Goal: Use online tool/utility: Use online tool/utility

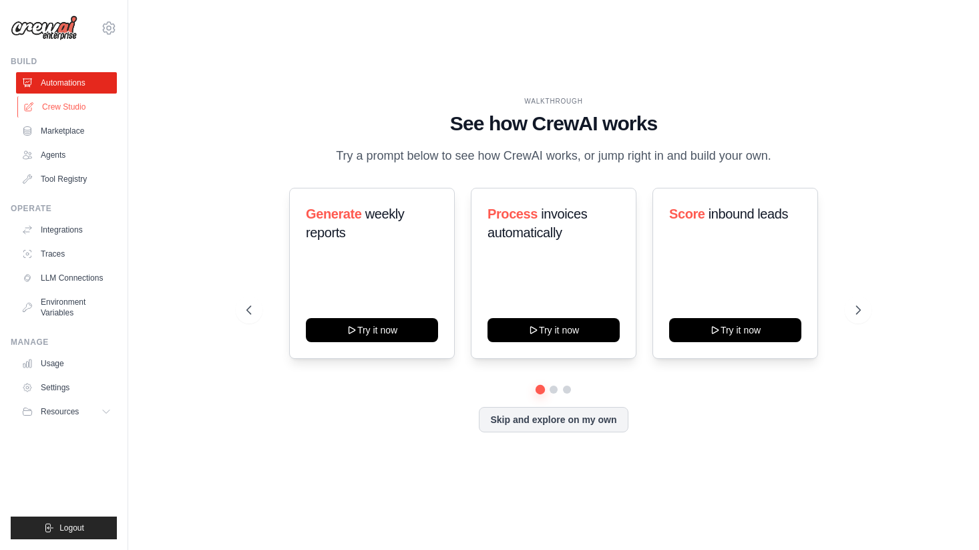
click at [59, 104] on link "Crew Studio" at bounding box center [67, 106] width 101 height 21
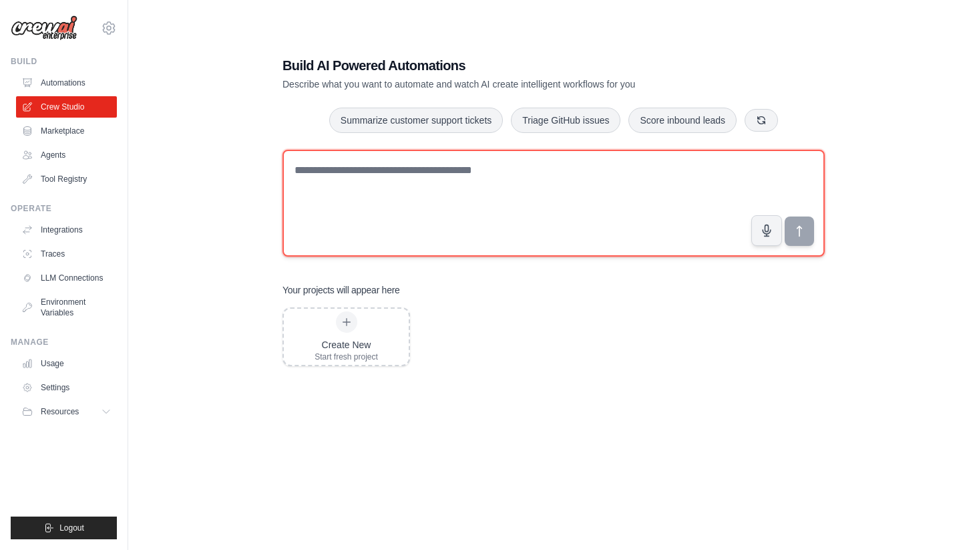
click at [452, 190] on textarea at bounding box center [553, 203] width 542 height 107
click at [429, 163] on textarea at bounding box center [553, 203] width 542 height 107
paste textarea "**********"
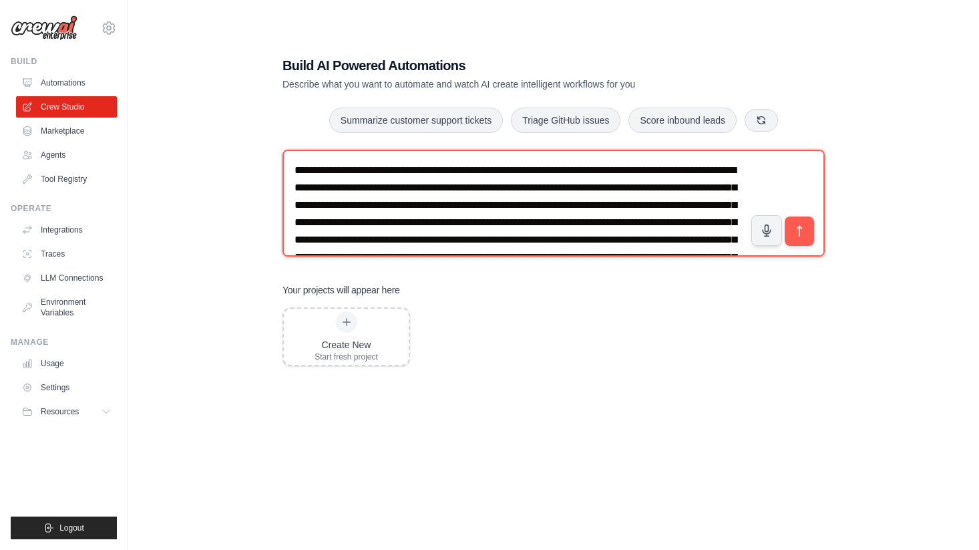
scroll to position [95, 0]
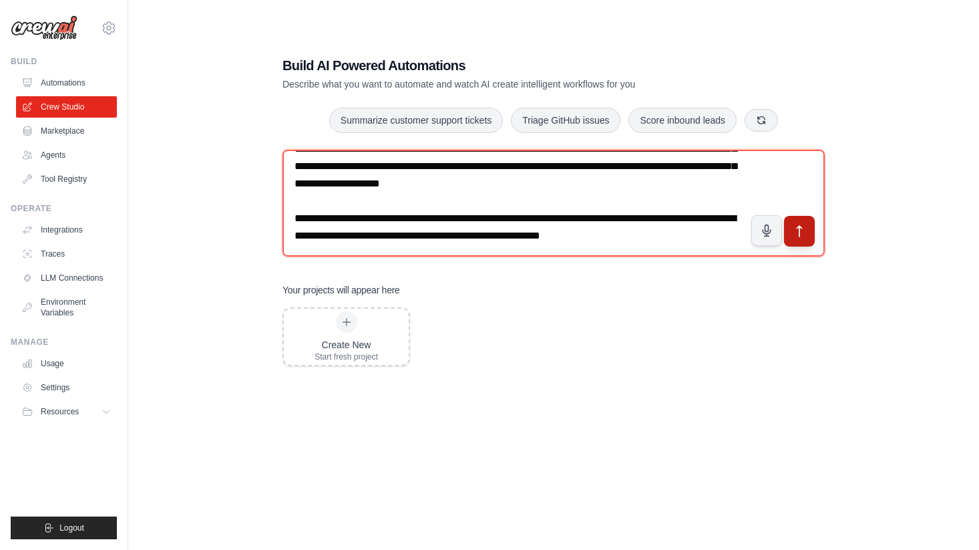
type textarea "**********"
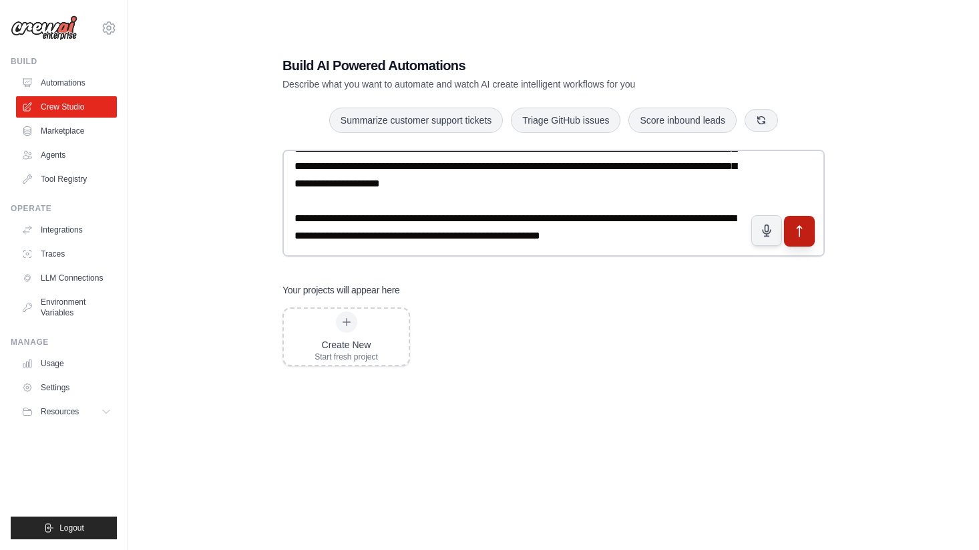
click at [800, 239] on button "submit" at bounding box center [799, 230] width 31 height 31
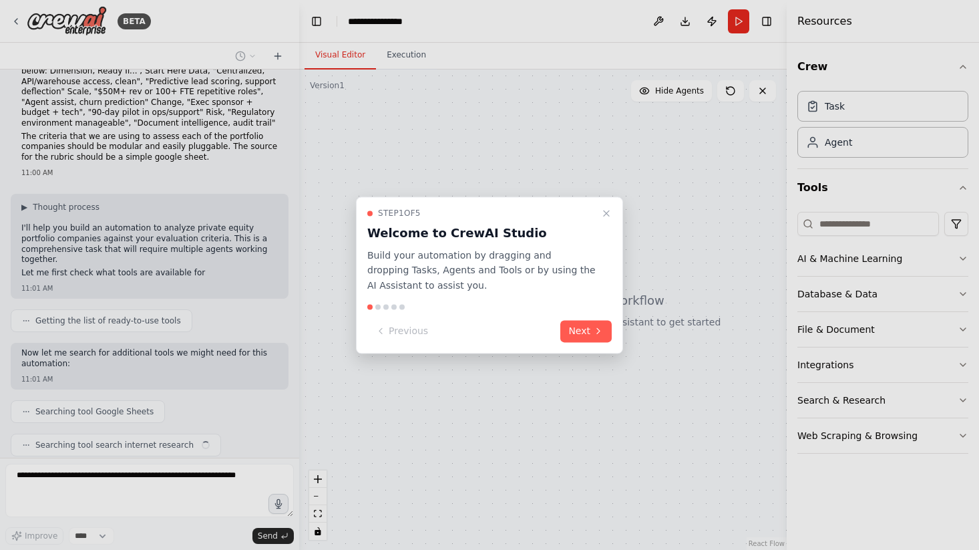
scroll to position [105, 0]
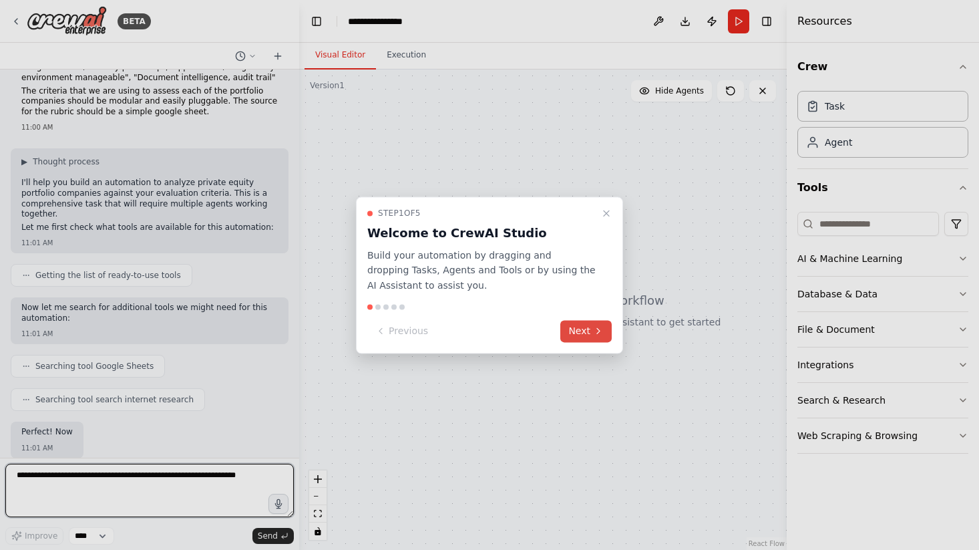
click at [596, 335] on icon at bounding box center [598, 331] width 11 height 11
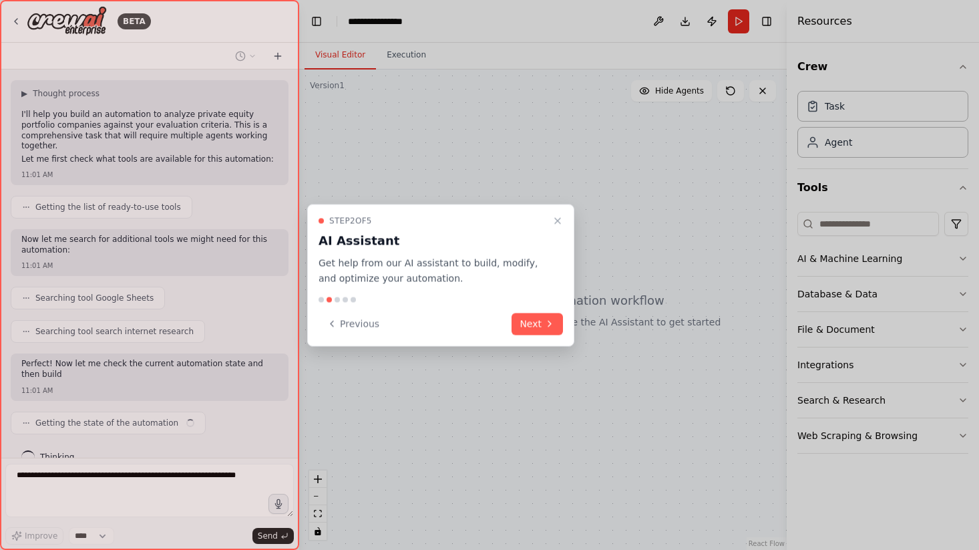
scroll to position [196, 0]
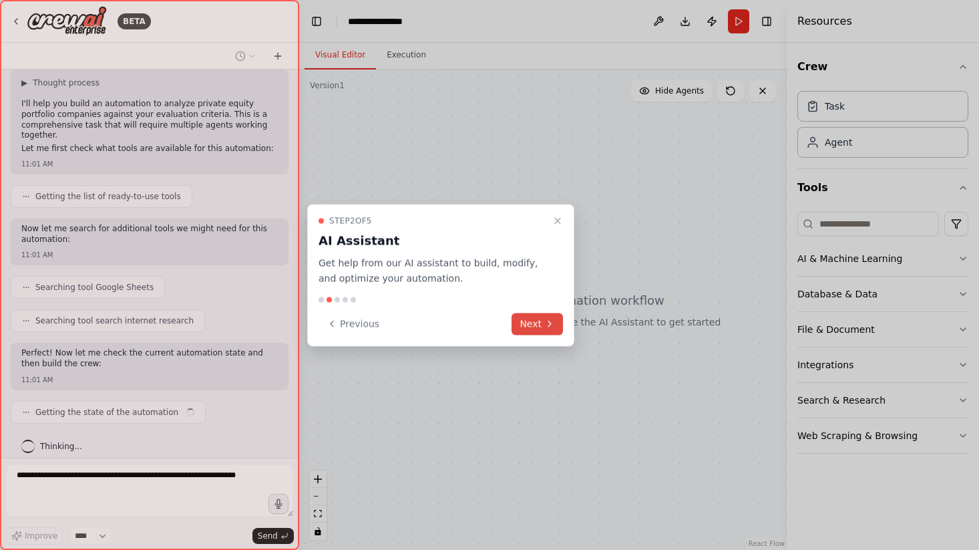
click at [546, 317] on button "Next" at bounding box center [536, 324] width 51 height 22
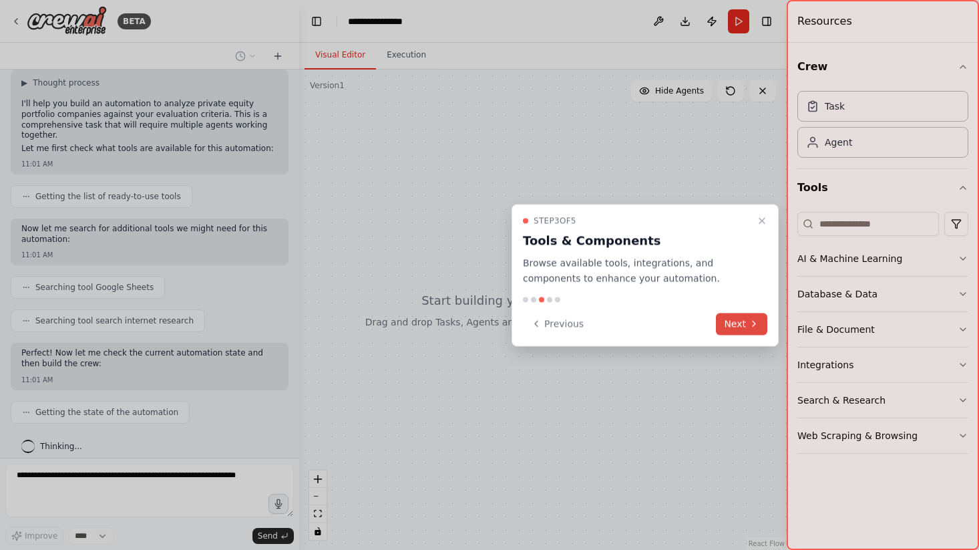
click at [733, 323] on button "Next" at bounding box center [741, 324] width 51 height 22
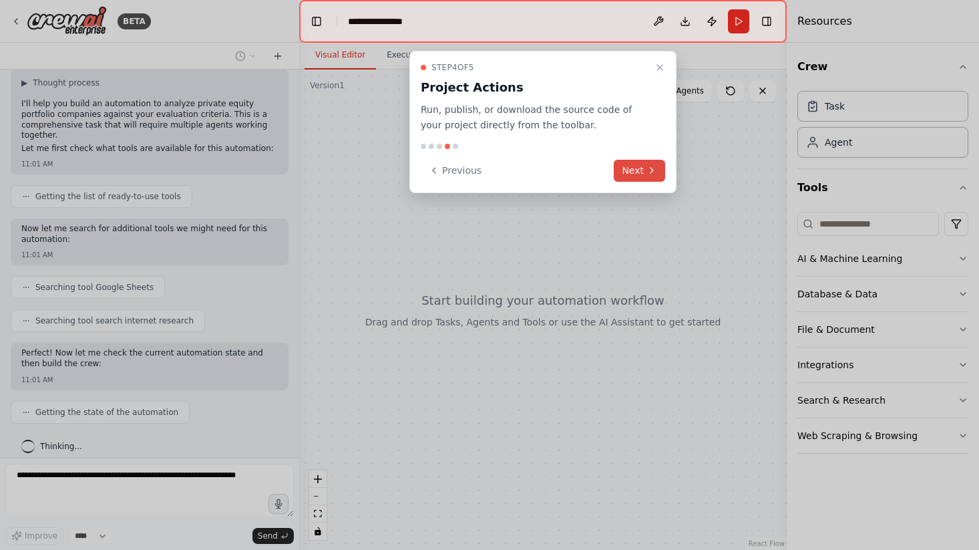
click at [636, 174] on button "Next" at bounding box center [639, 171] width 51 height 22
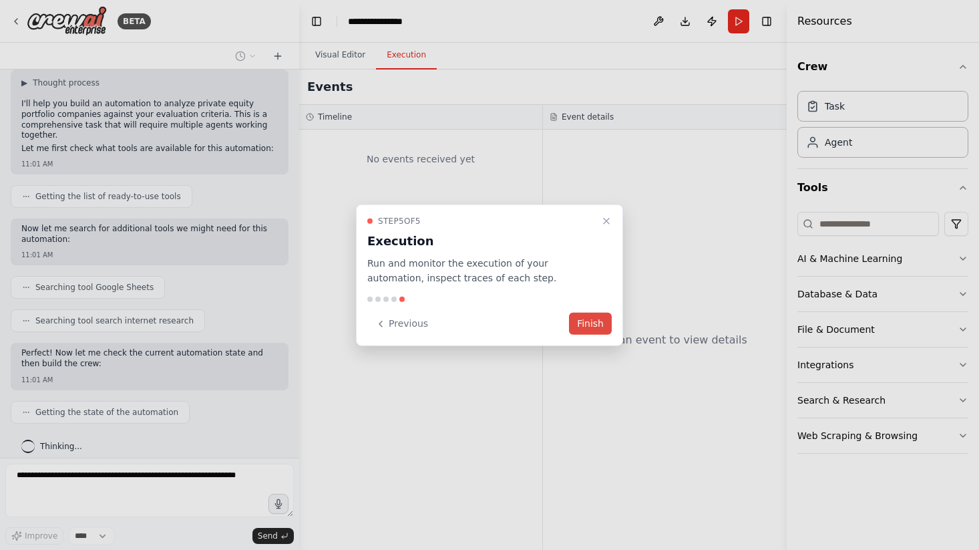
click at [584, 327] on button "Finish" at bounding box center [590, 324] width 43 height 22
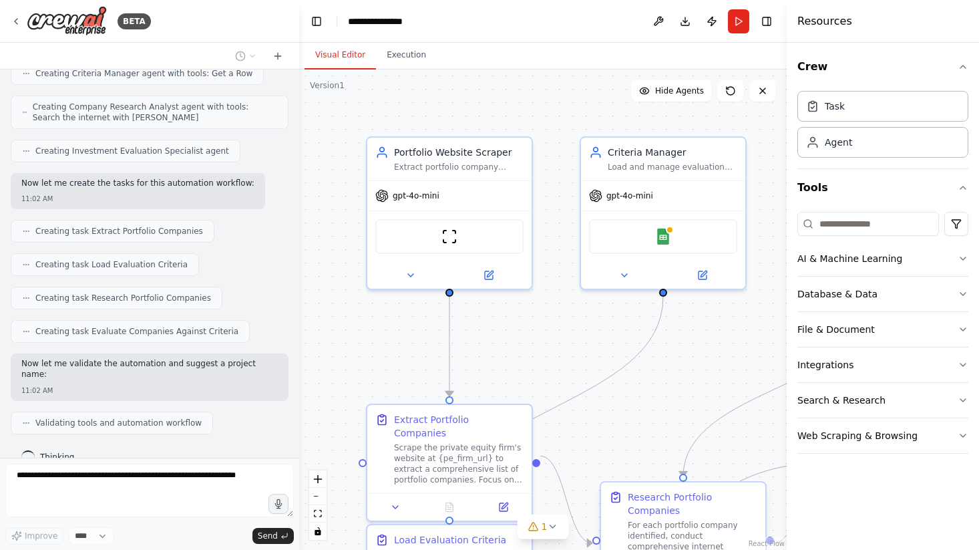
scroll to position [702, 0]
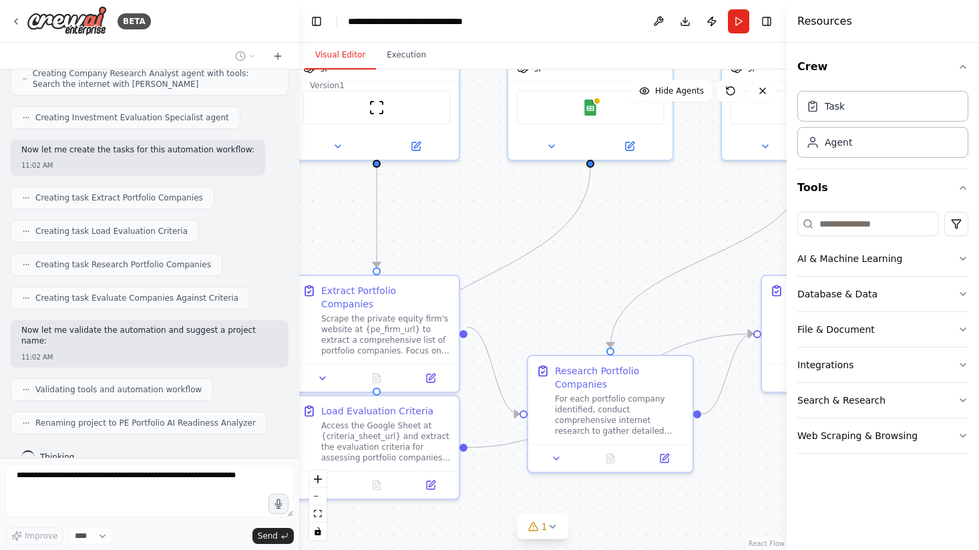
drag, startPoint x: 579, startPoint y: 344, endPoint x: 509, endPoint y: 238, distance: 127.2
click at [509, 238] on div ".deletable-edge-delete-btn { width: 20px; height: 20px; border: 0px solid #ffff…" at bounding box center [542, 309] width 487 height 480
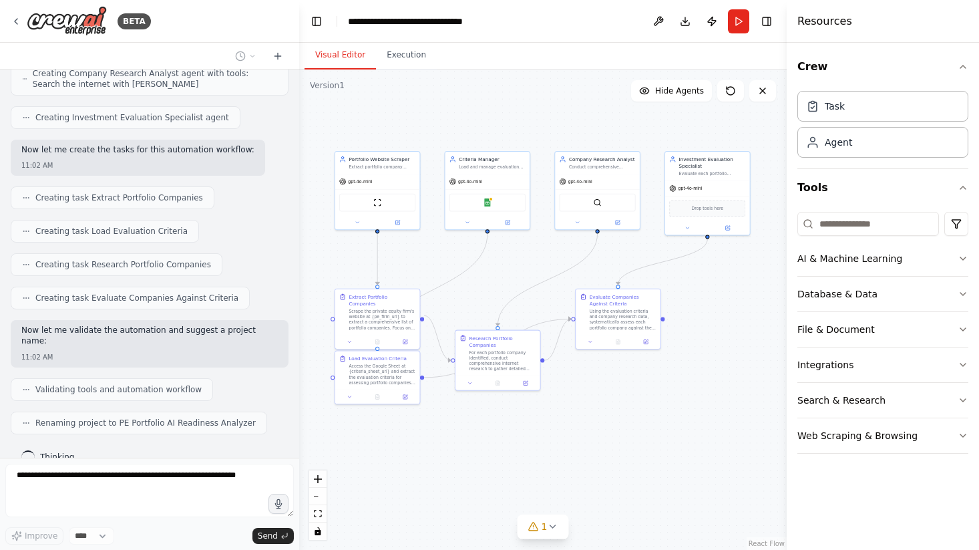
drag, startPoint x: 571, startPoint y: 240, endPoint x: 506, endPoint y: 260, distance: 68.0
click at [506, 260] on div ".deletable-edge-delete-btn { width: 20px; height: 20px; border: 0px solid #ffff…" at bounding box center [542, 309] width 487 height 480
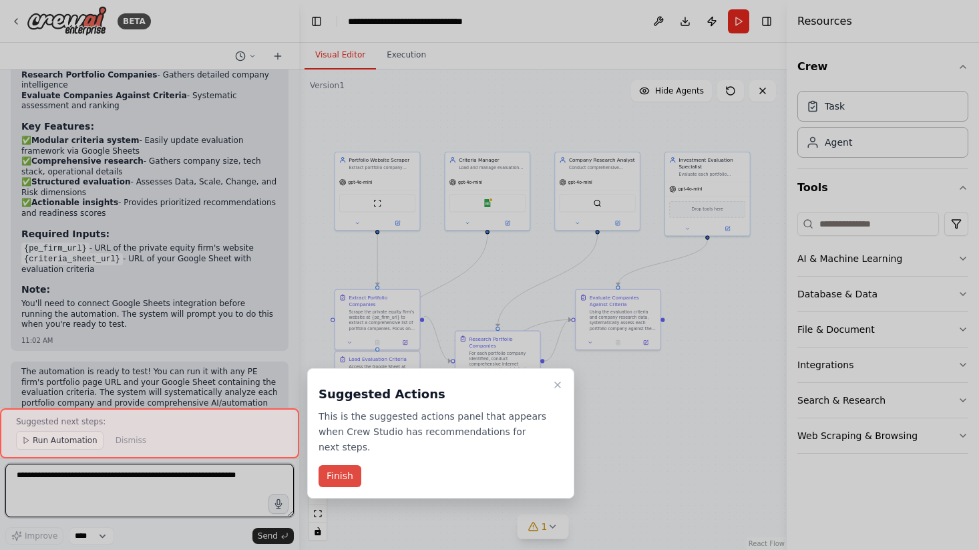
scroll to position [1343, 0]
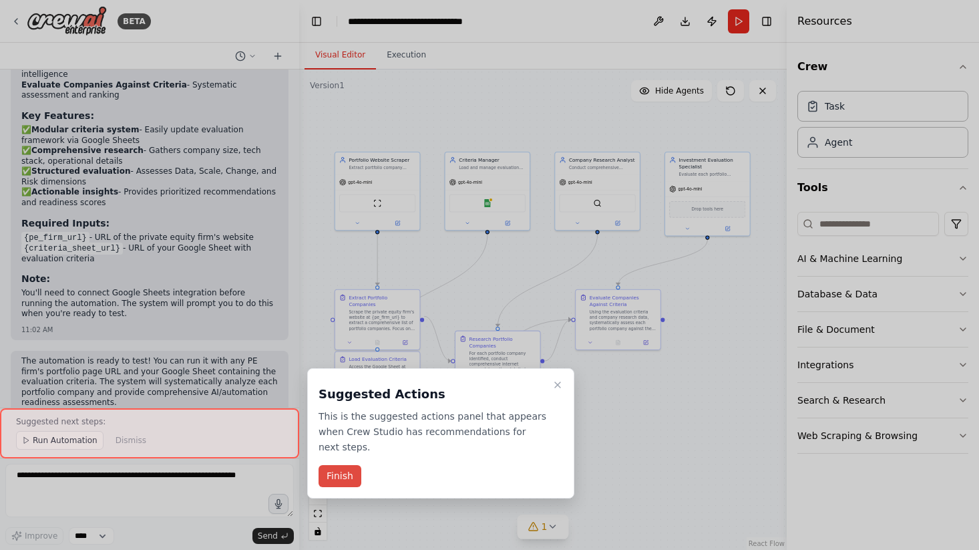
click at [340, 483] on button "Finish" at bounding box center [340, 476] width 43 height 22
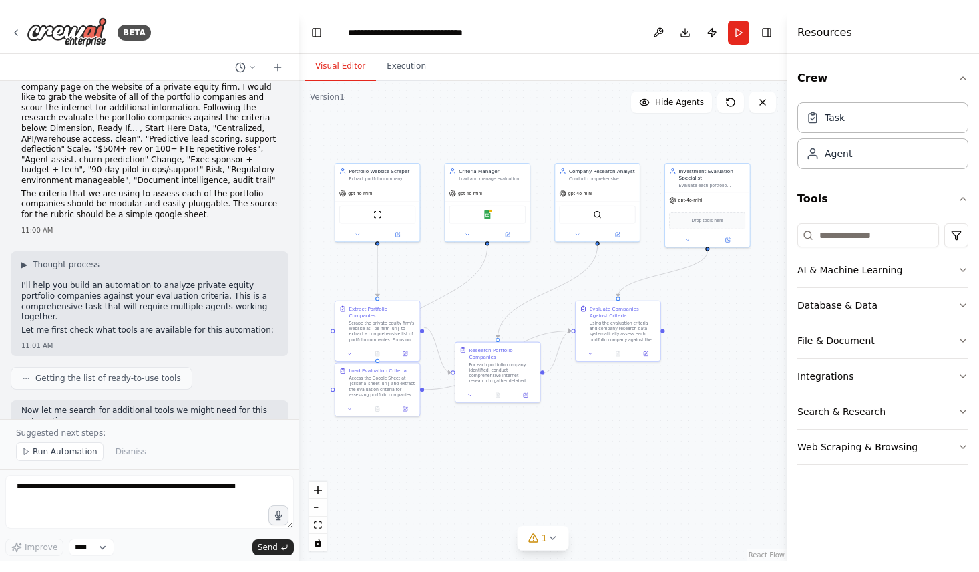
scroll to position [0, 0]
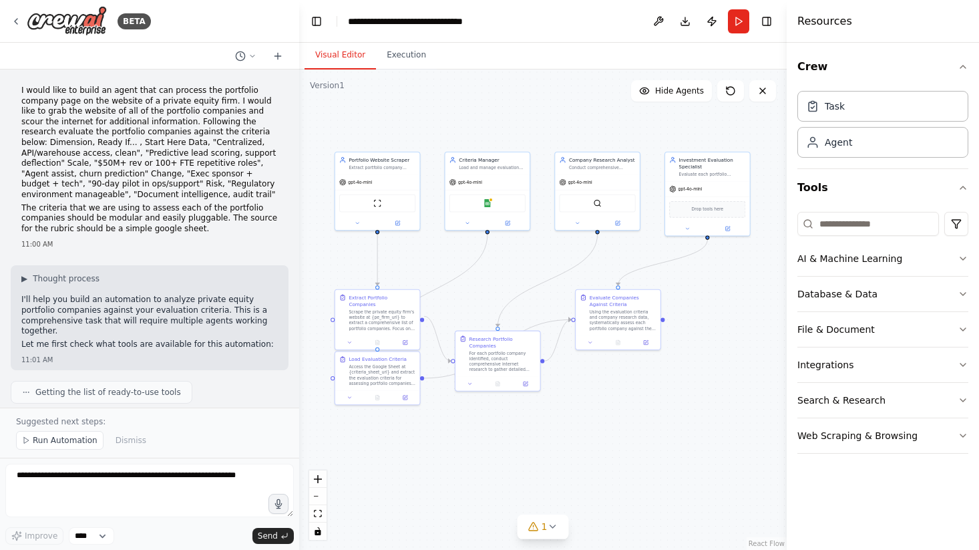
click at [171, 208] on p "The criteria that we are using to assess each of the portfolio companies should…" at bounding box center [149, 218] width 256 height 31
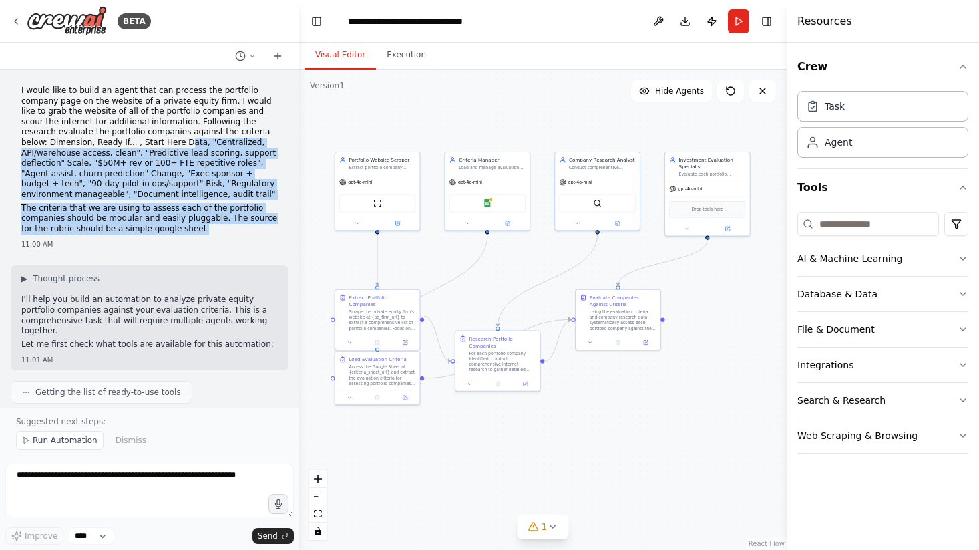
drag, startPoint x: 185, startPoint y: 224, endPoint x: 112, endPoint y: 140, distance: 111.2
click at [112, 140] on div "I would like to build an agent that can process the portfolio company page on t…" at bounding box center [149, 160] width 256 height 151
click at [112, 140] on p "I would like to build an agent that can process the portfolio company page on t…" at bounding box center [149, 142] width 256 height 115
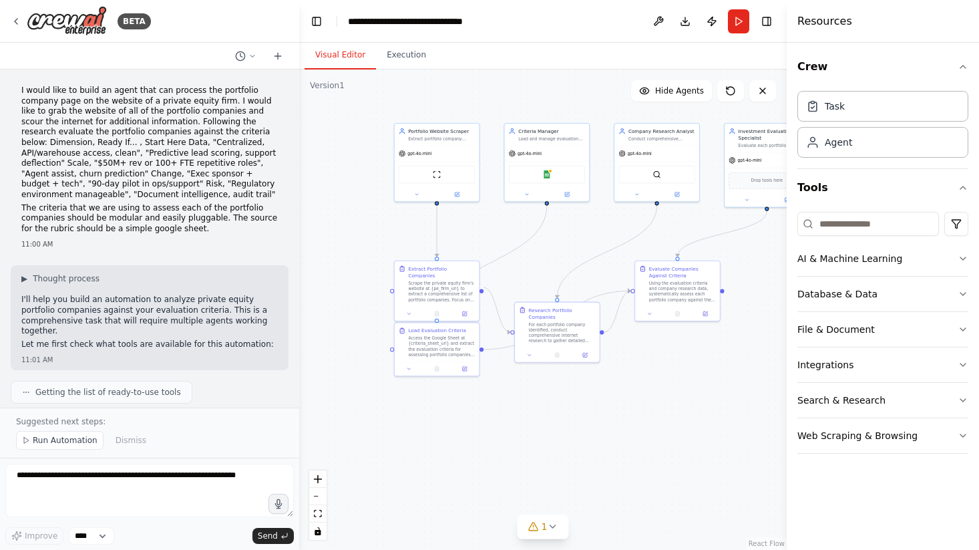
drag, startPoint x: 511, startPoint y: 273, endPoint x: 576, endPoint y: 242, distance: 72.0
click at [576, 242] on div ".deletable-edge-delete-btn { width: 20px; height: 20px; border: 0px solid #ffff…" at bounding box center [542, 309] width 487 height 480
drag, startPoint x: 584, startPoint y: 137, endPoint x: 355, endPoint y: 248, distance: 254.7
click at [355, 248] on div "Criteria Manager Load and manage evaluation criteria from {criteria_sheet_url} …" at bounding box center [325, 241] width 85 height 22
click at [397, 225] on div ".deletable-edge-delete-btn { width: 20px; height: 20px; border: 0px solid #ffff…" at bounding box center [542, 309] width 487 height 480
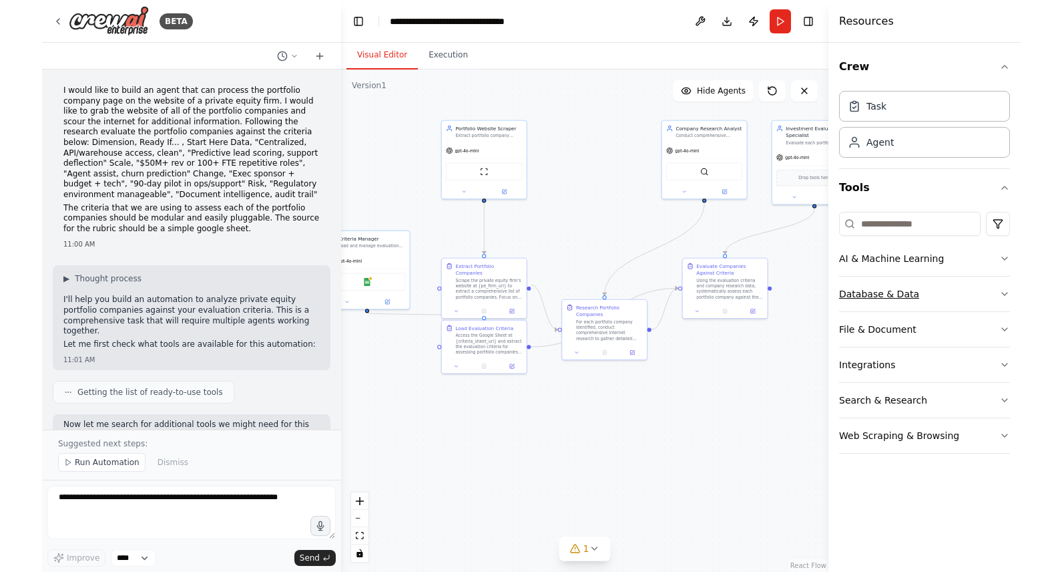
scroll to position [1342, 0]
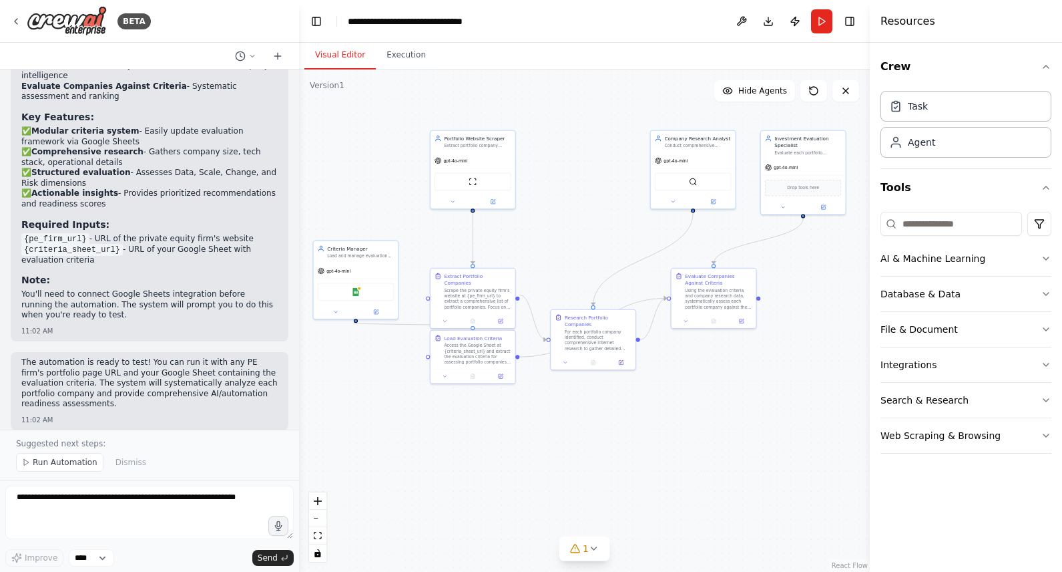
drag, startPoint x: 567, startPoint y: 160, endPoint x: 598, endPoint y: 170, distance: 32.3
click at [598, 170] on div ".deletable-edge-delete-btn { width: 20px; height: 20px; border: 0px solid #ffff…" at bounding box center [584, 320] width 571 height 502
click at [969, 20] on div "Resources" at bounding box center [966, 21] width 192 height 43
click at [595, 21] on header "**********" at bounding box center [584, 21] width 571 height 43
click at [796, 22] on button "Publish" at bounding box center [795, 21] width 21 height 24
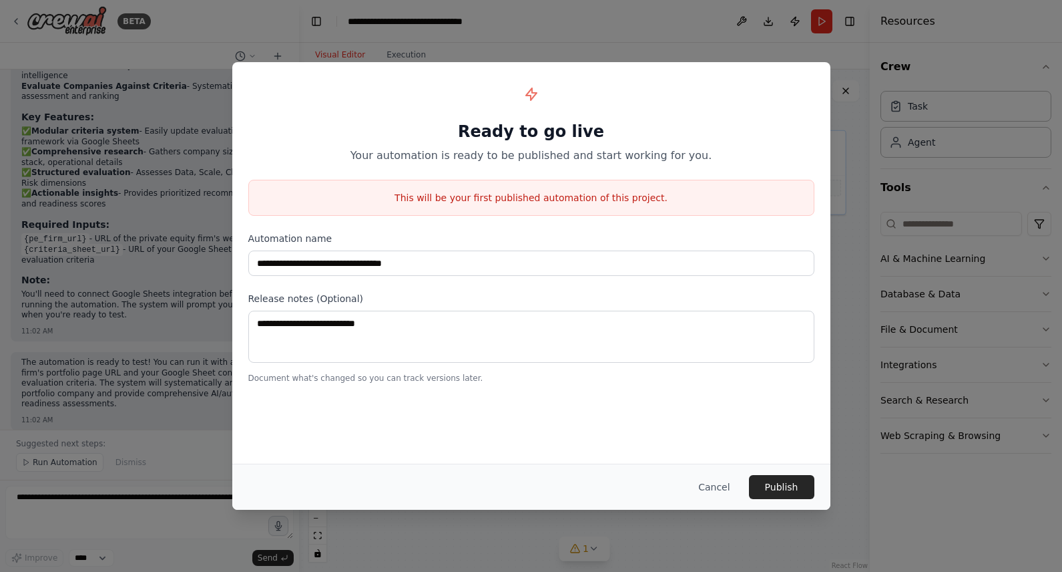
click at [721, 487] on button "Cancel" at bounding box center [714, 487] width 53 height 24
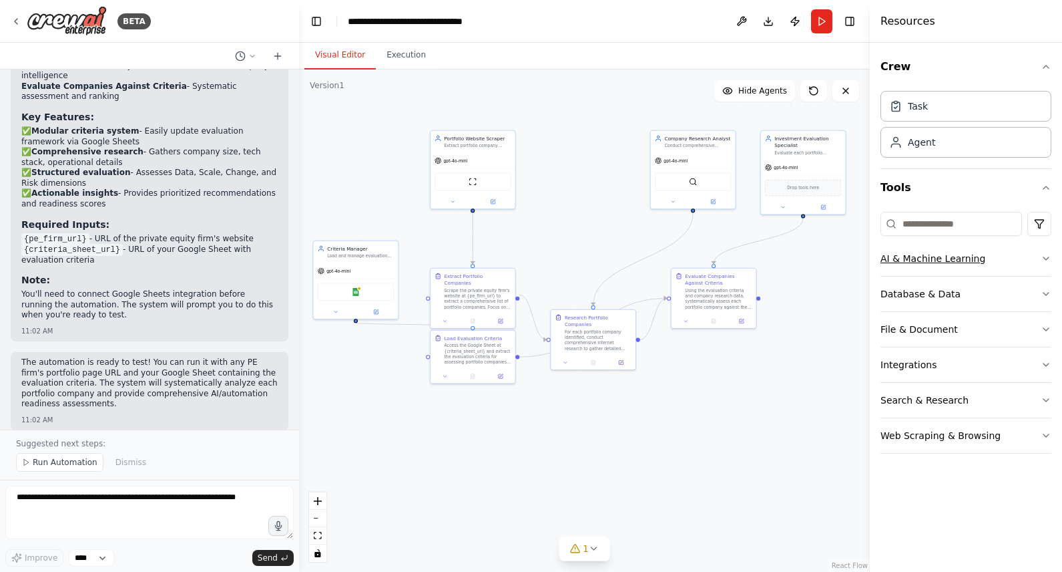
click at [978, 261] on button "AI & Machine Learning" at bounding box center [966, 258] width 171 height 35
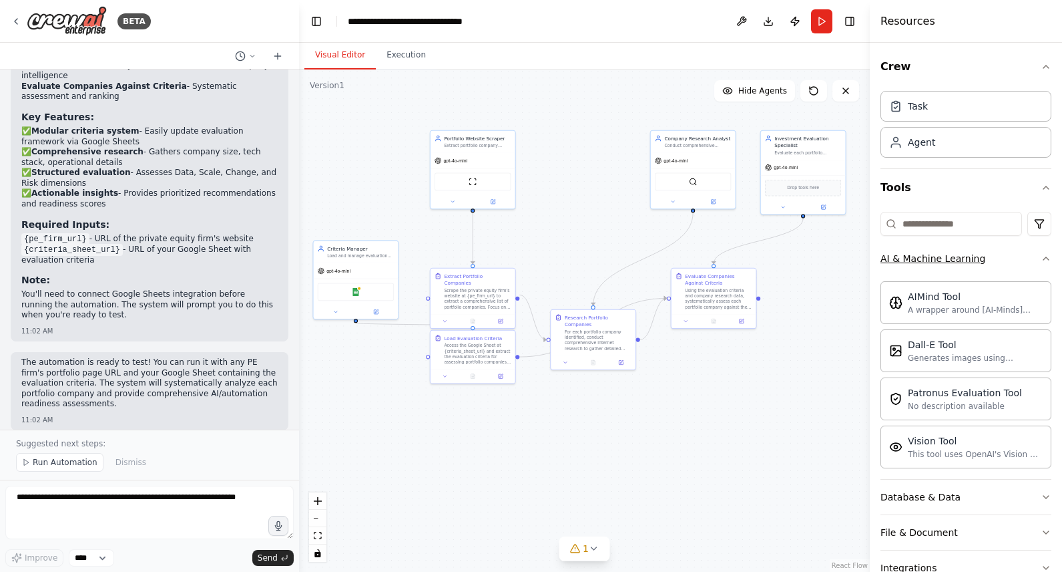
click at [978, 260] on button "AI & Machine Learning" at bounding box center [966, 258] width 171 height 35
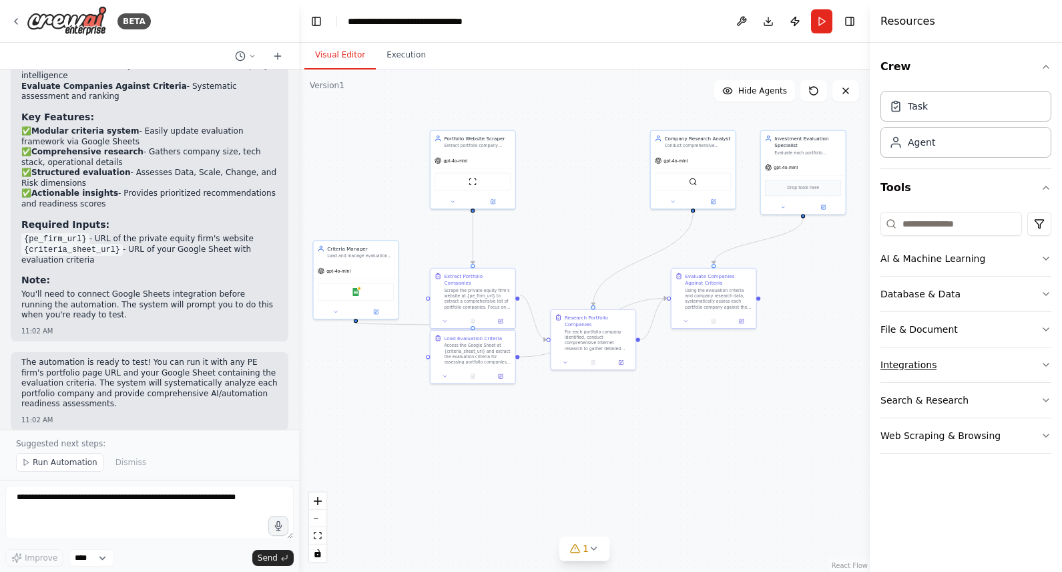
click at [978, 361] on button "Integrations" at bounding box center [966, 364] width 171 height 35
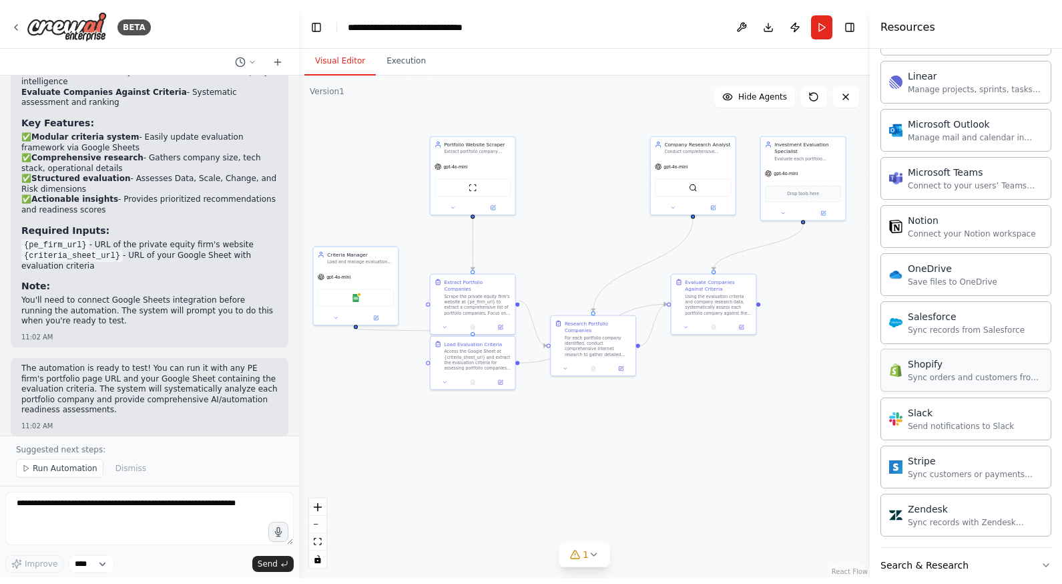
scroll to position [924, 0]
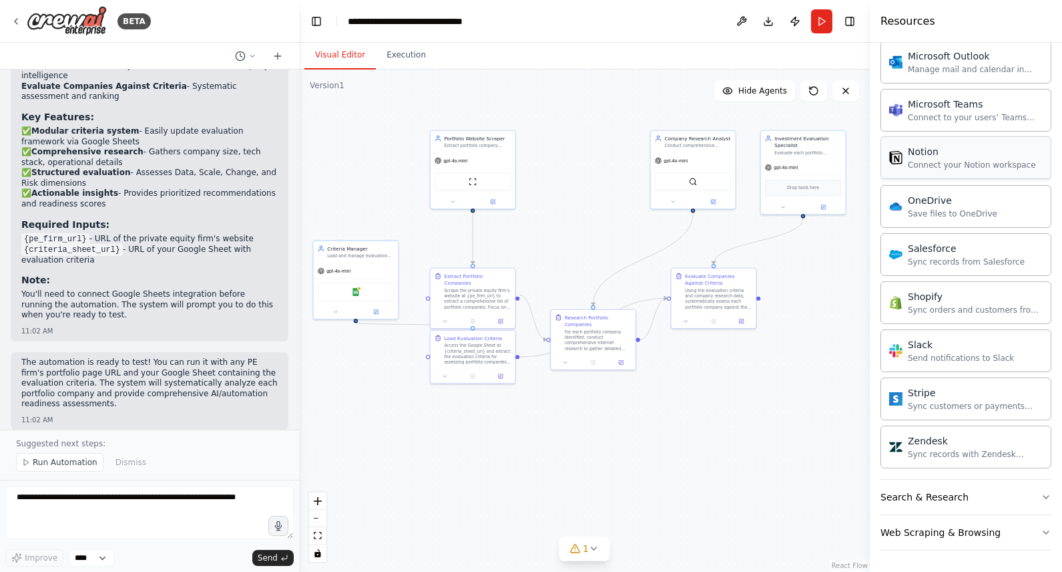
click at [967, 160] on div "Connect your Notion workspace" at bounding box center [972, 165] width 128 height 11
click at [938, 156] on div "Notion" at bounding box center [972, 151] width 128 height 13
click at [968, 158] on div "Notion Connect your Notion workspace" at bounding box center [972, 157] width 128 height 25
click at [719, 280] on div "Evaluate Companies Against Criteria" at bounding box center [718, 278] width 67 height 14
click at [725, 278] on div "Evaluate Companies Against Criteria" at bounding box center [718, 278] width 67 height 14
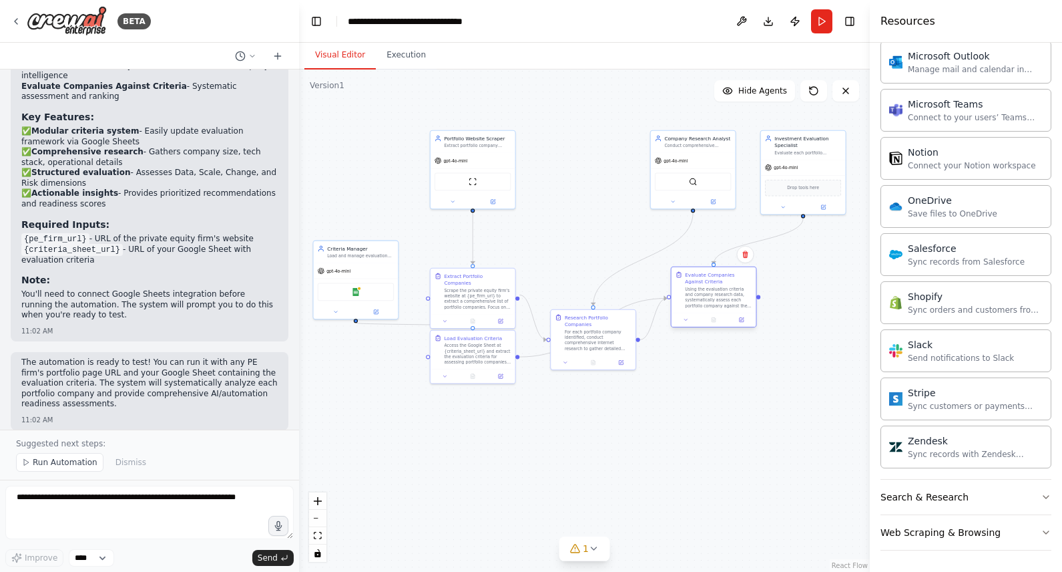
click at [684, 324] on div at bounding box center [714, 320] width 85 height 14
click at [684, 323] on button at bounding box center [685, 319] width 23 height 8
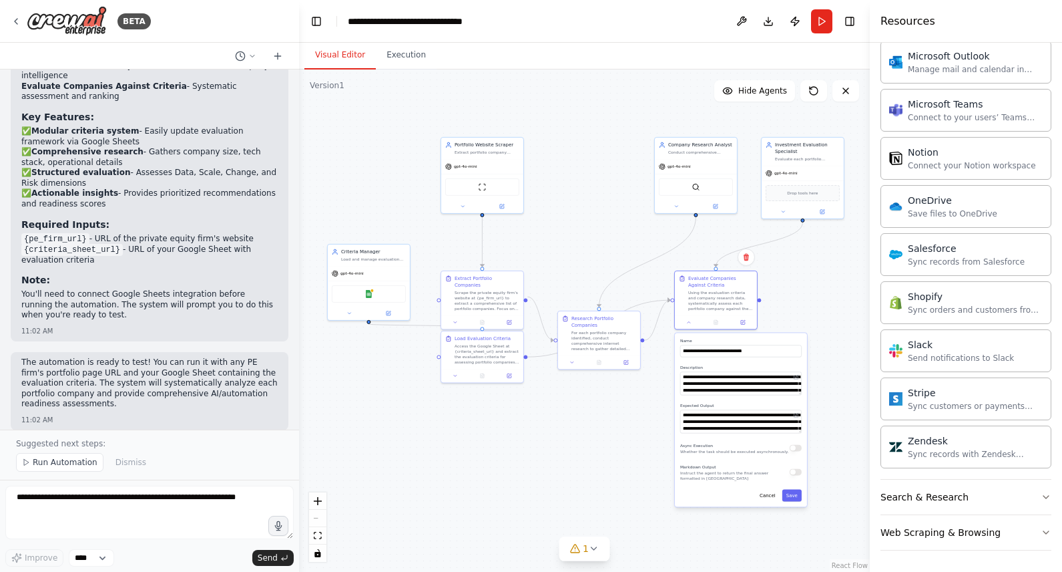
click at [806, 276] on div ".deletable-edge-delete-btn { width: 20px; height: 20px; border: 0px solid #ffff…" at bounding box center [584, 320] width 571 height 502
click at [689, 321] on icon at bounding box center [688, 319] width 5 height 5
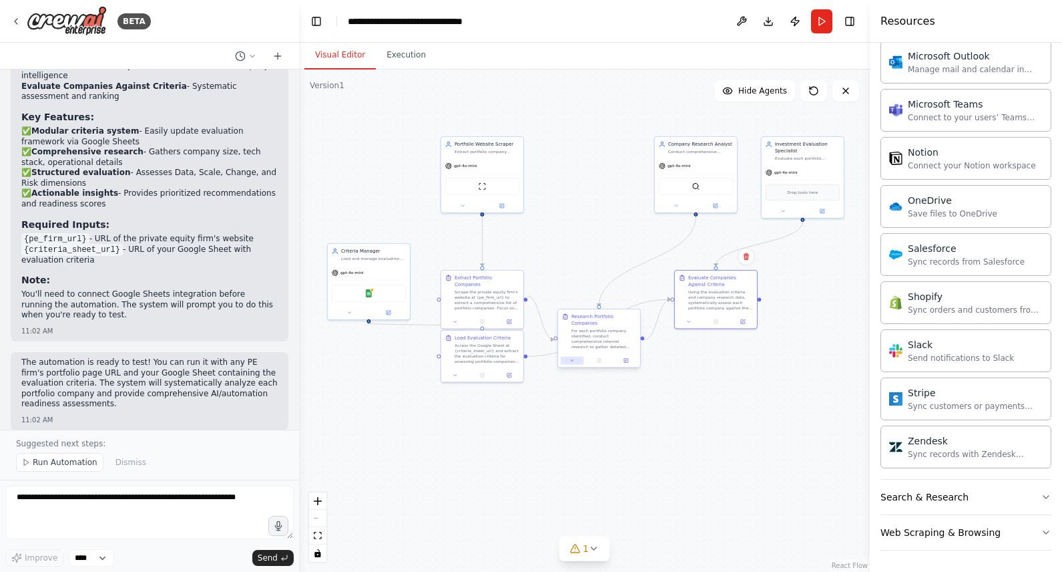
click at [571, 359] on icon at bounding box center [572, 359] width 3 height 1
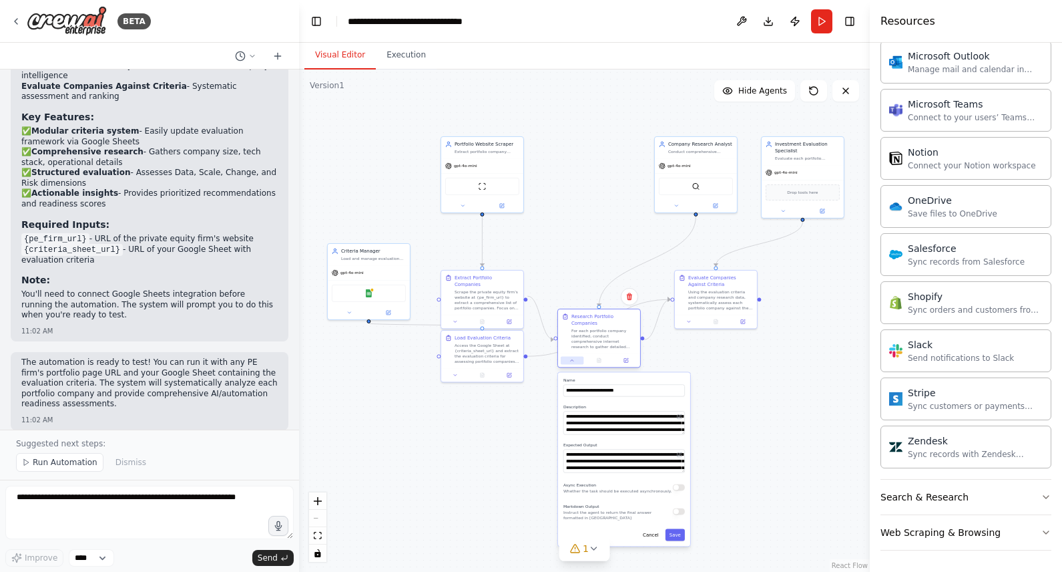
click at [570, 361] on icon at bounding box center [572, 359] width 5 height 5
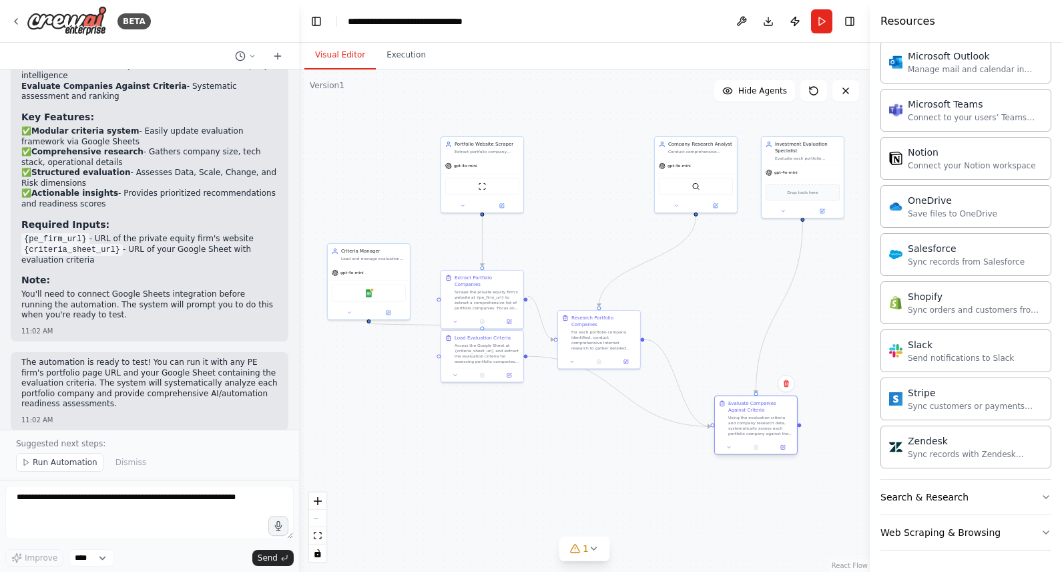
drag, startPoint x: 751, startPoint y: 286, endPoint x: 725, endPoint y: 397, distance: 114.7
click at [789, 413] on div "Evaluate Companies Against Criteria Using the evaluation criteria and company r…" at bounding box center [761, 418] width 65 height 36
drag, startPoint x: 516, startPoint y: 336, endPoint x: 515, endPoint y: 400, distance: 64.1
click at [515, 400] on div "Load Evaluation Criteria" at bounding box center [487, 396] width 65 height 7
drag, startPoint x: 402, startPoint y: 264, endPoint x: 407, endPoint y: 290, distance: 25.9
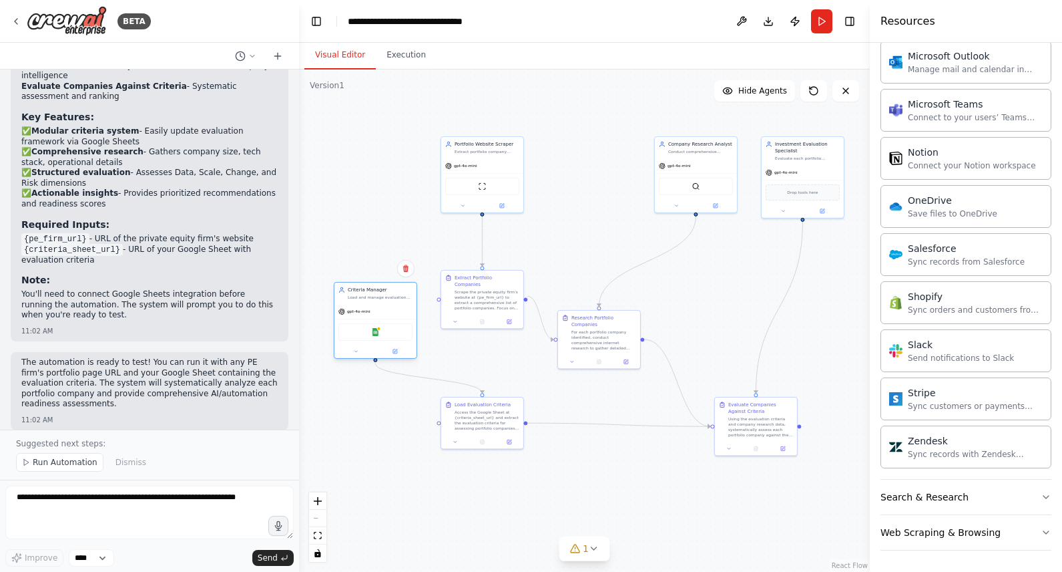
click at [407, 290] on div "Criteria Manager" at bounding box center [380, 289] width 65 height 7
drag, startPoint x: 636, startPoint y: 319, endPoint x: 671, endPoint y: 298, distance: 40.7
click at [671, 298] on div "Research Portfolio Companies" at bounding box center [640, 299] width 65 height 13
drag, startPoint x: 725, startPoint y: 162, endPoint x: 668, endPoint y: 179, distance: 59.2
click at [668, 179] on div "gpt-4o-mini" at bounding box center [636, 184] width 82 height 15
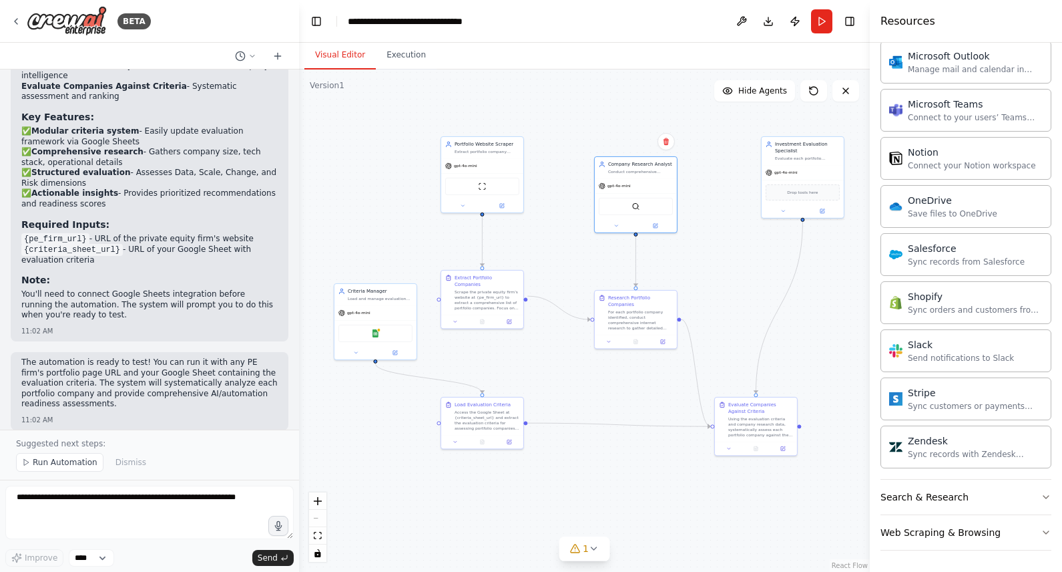
click at [747, 266] on div ".deletable-edge-delete-btn { width: 20px; height: 20px; border: 0px solid #ffff…" at bounding box center [584, 320] width 571 height 502
click at [618, 227] on button at bounding box center [617, 224] width 38 height 8
click at [689, 361] on button "LLM setting" at bounding box center [661, 361] width 122 height 13
click at [715, 362] on icon "button" at bounding box center [716, 362] width 4 height 2
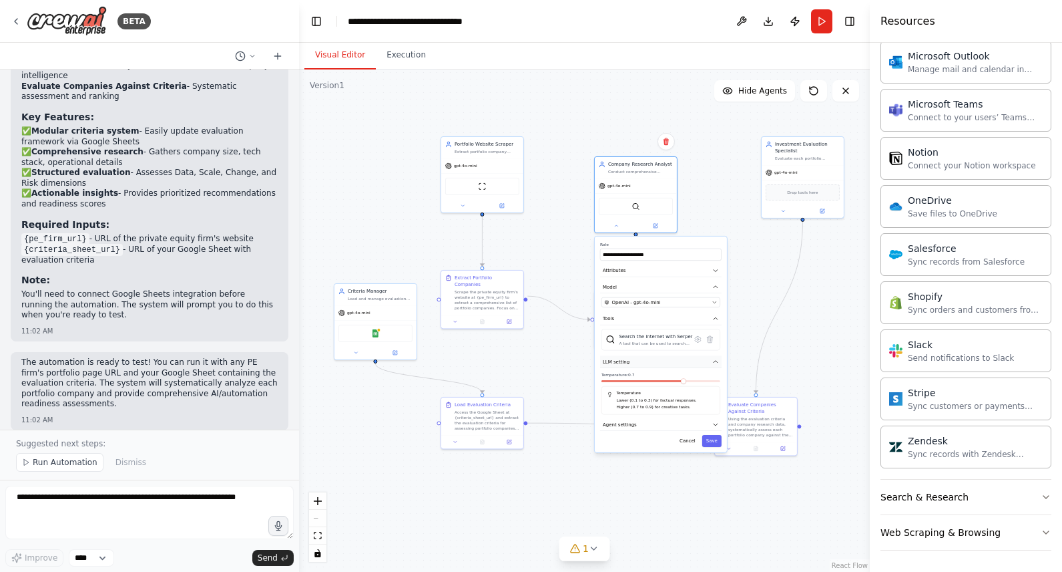
click at [719, 359] on button "LLM setting" at bounding box center [661, 361] width 122 height 13
click at [709, 378] on button "Agent settings" at bounding box center [661, 378] width 122 height 13
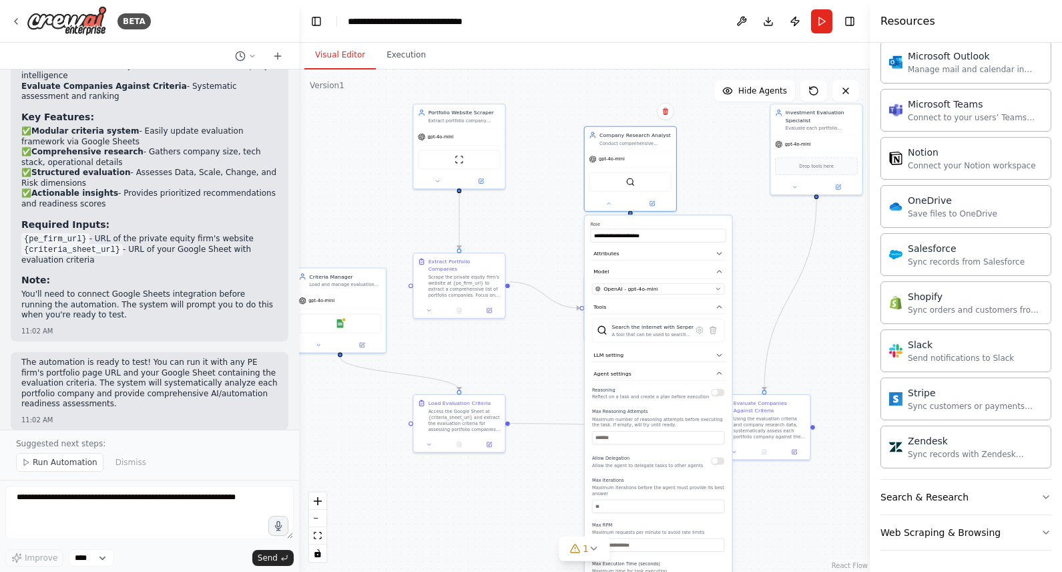
click at [763, 284] on div ".deletable-edge-delete-btn { width: 20px; height: 20px; border: 0px solid #ffff…" at bounding box center [584, 320] width 571 height 502
click at [598, 194] on div at bounding box center [630, 201] width 91 height 15
click at [604, 204] on button at bounding box center [609, 202] width 42 height 9
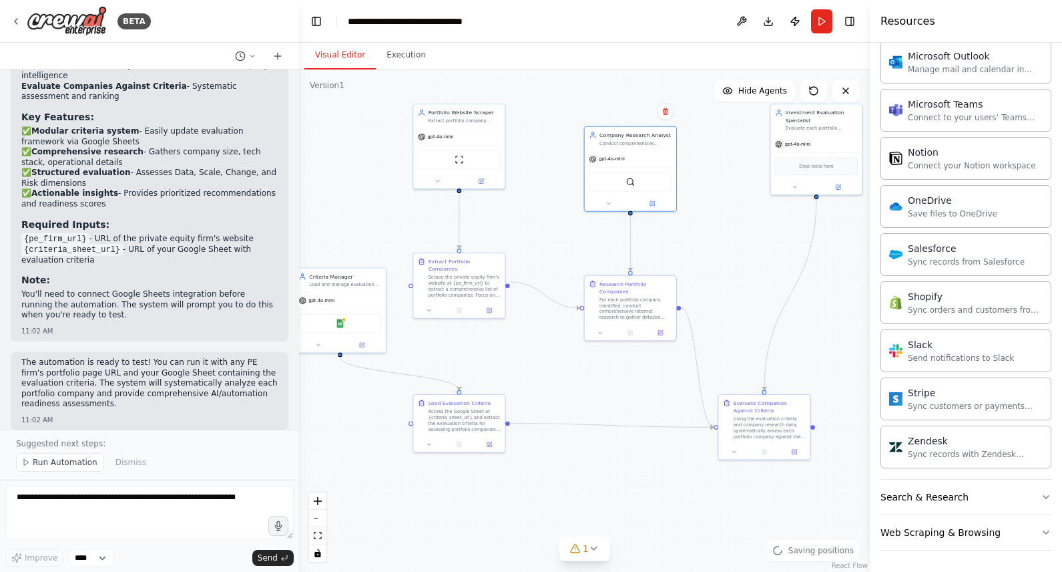
click at [712, 163] on div ".deletable-edge-delete-btn { width: 20px; height: 20px; border: 0px solid #ffff…" at bounding box center [584, 320] width 571 height 502
click at [598, 333] on icon at bounding box center [601, 331] width 6 height 6
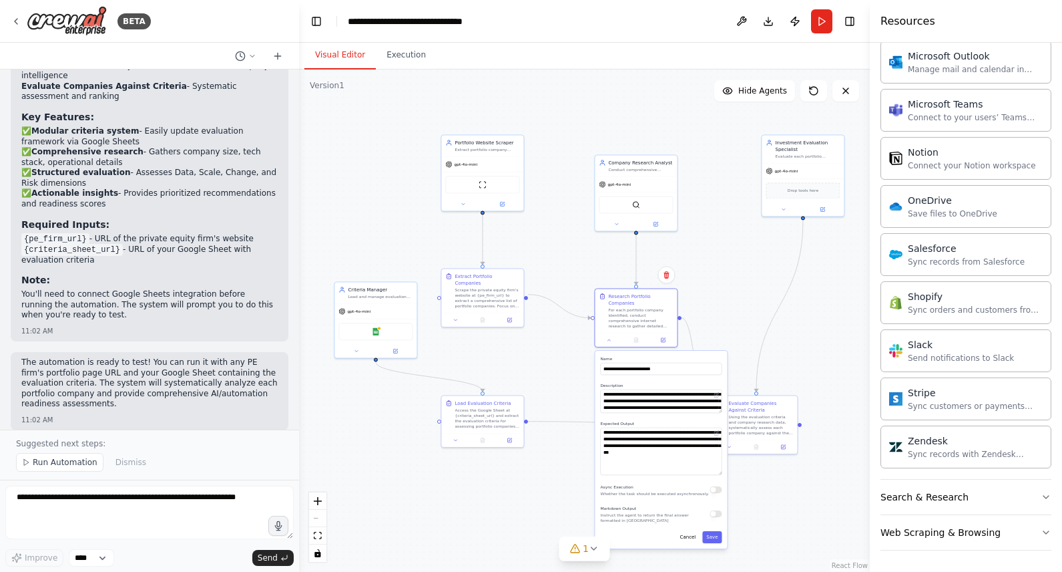
drag, startPoint x: 719, startPoint y: 448, endPoint x: 725, endPoint y: 465, distance: 17.7
click at [727, 467] on div "**********" at bounding box center [661, 450] width 132 height 198
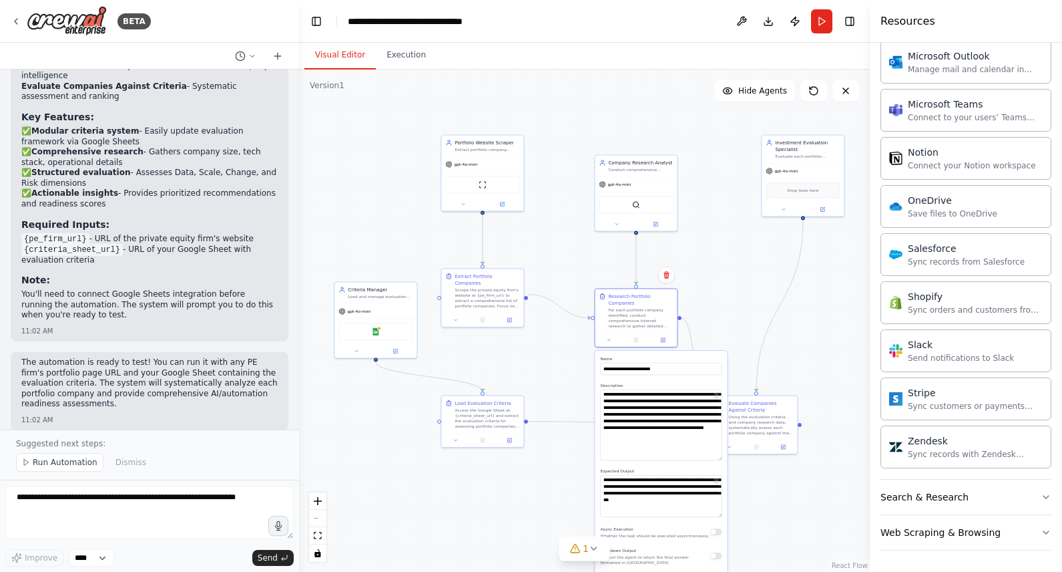
drag, startPoint x: 719, startPoint y: 408, endPoint x: 733, endPoint y: 455, distance: 49.6
click at [733, 455] on div ".deletable-edge-delete-btn { width: 20px; height: 20px; border: 0px solid #ffff…" at bounding box center [584, 320] width 571 height 502
click at [735, 306] on div ".deletable-edge-delete-btn { width: 20px; height: 20px; border: 0px solid #ffff…" at bounding box center [584, 320] width 571 height 502
click at [799, 499] on div ".deletable-edge-delete-btn { width: 20px; height: 20px; border: 0px solid #ffff…" at bounding box center [584, 320] width 571 height 502
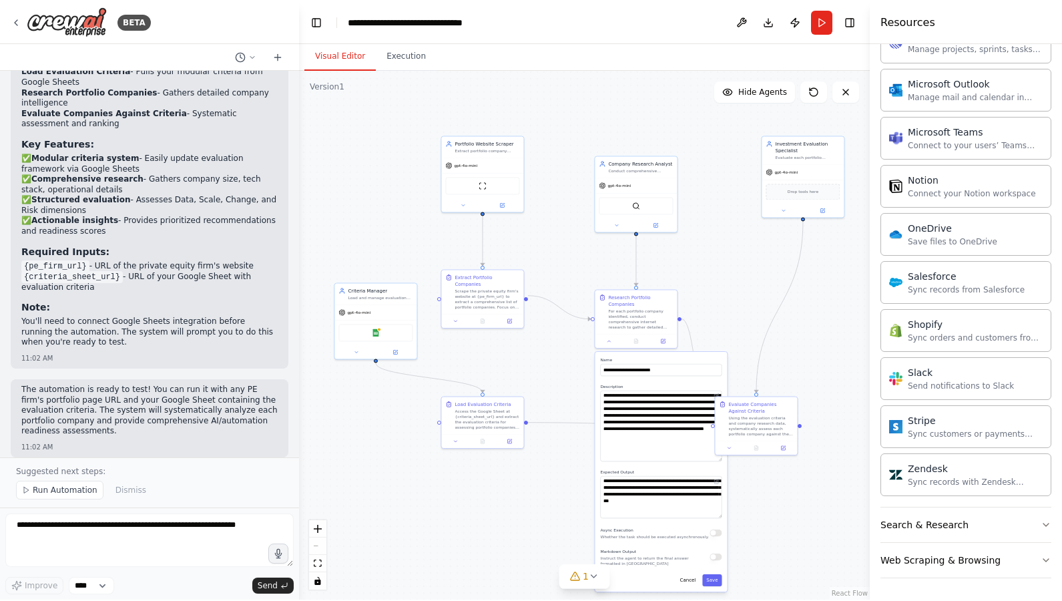
scroll to position [894, 0]
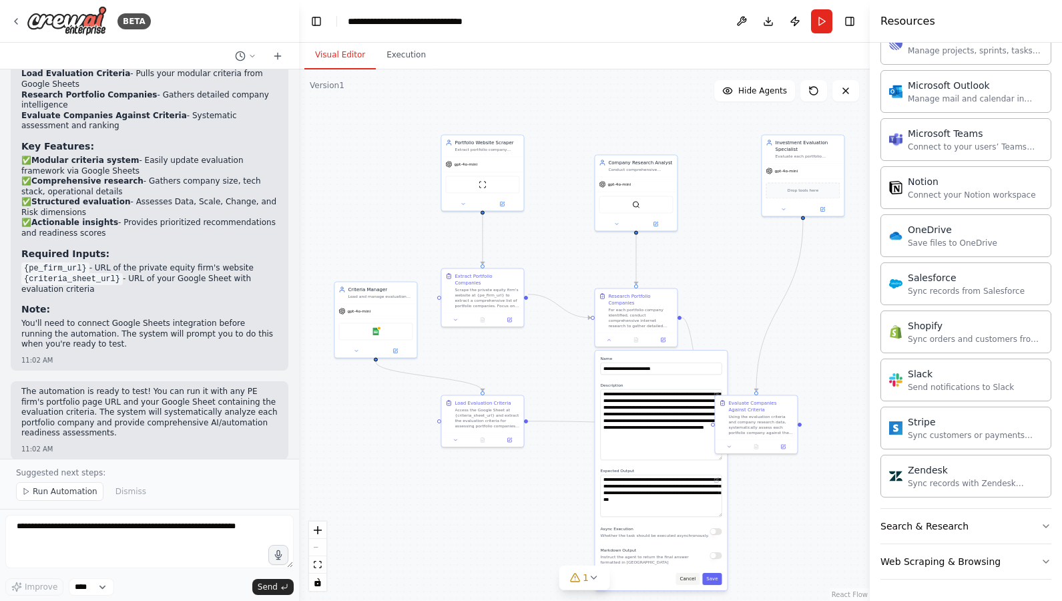
click at [691, 549] on button "Cancel" at bounding box center [688, 579] width 24 height 12
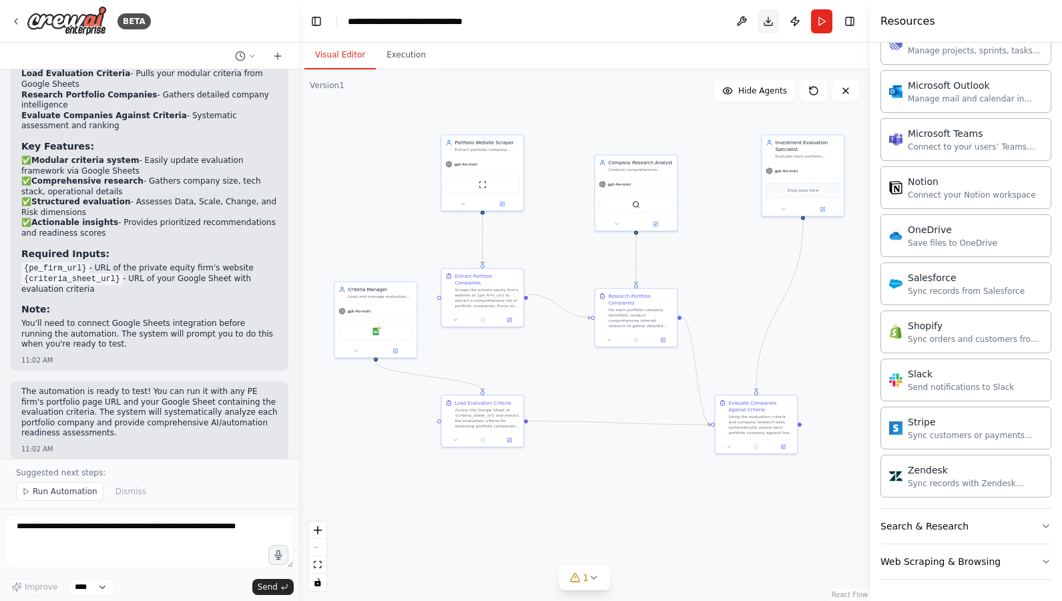
click at [768, 19] on button "Download" at bounding box center [768, 21] width 21 height 24
click at [844, 267] on div ".deletable-edge-delete-btn { width: 20px; height: 20px; border: 0px solid #ffff…" at bounding box center [584, 335] width 571 height 532
drag, startPoint x: 408, startPoint y: 288, endPoint x: 397, endPoint y: 288, distance: 10.7
click at [397, 288] on div "Criteria Manager" at bounding box center [366, 287] width 65 height 7
click at [729, 278] on div ".deletable-edge-delete-btn { width: 20px; height: 20px; border: 0px solid #ffff…" at bounding box center [584, 335] width 571 height 532
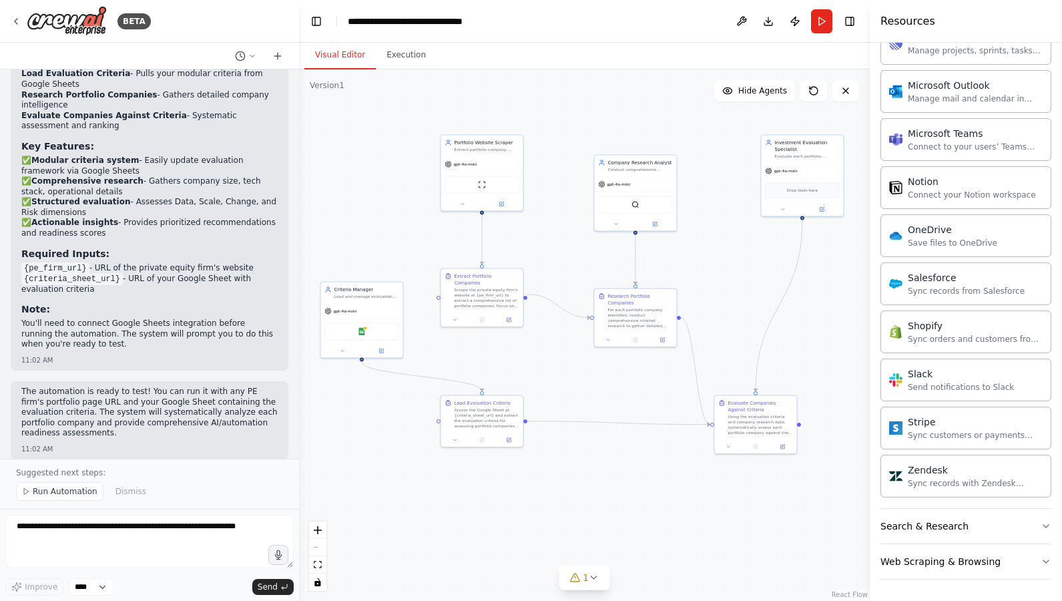
click at [721, 264] on div ".deletable-edge-delete-btn { width: 20px; height: 20px; border: 0px solid #ffff…" at bounding box center [584, 335] width 571 height 532
drag, startPoint x: 782, startPoint y: 410, endPoint x: 802, endPoint y: 379, distance: 36.7
click at [802, 379] on div "Evaluate Companies Against Criteria Using the evaluation criteria and company r…" at bounding box center [780, 383] width 65 height 36
click at [626, 184] on span "gpt-4o-mini" at bounding box center [618, 182] width 23 height 5
click at [652, 184] on div "gpt-4o-mini" at bounding box center [635, 183] width 82 height 15
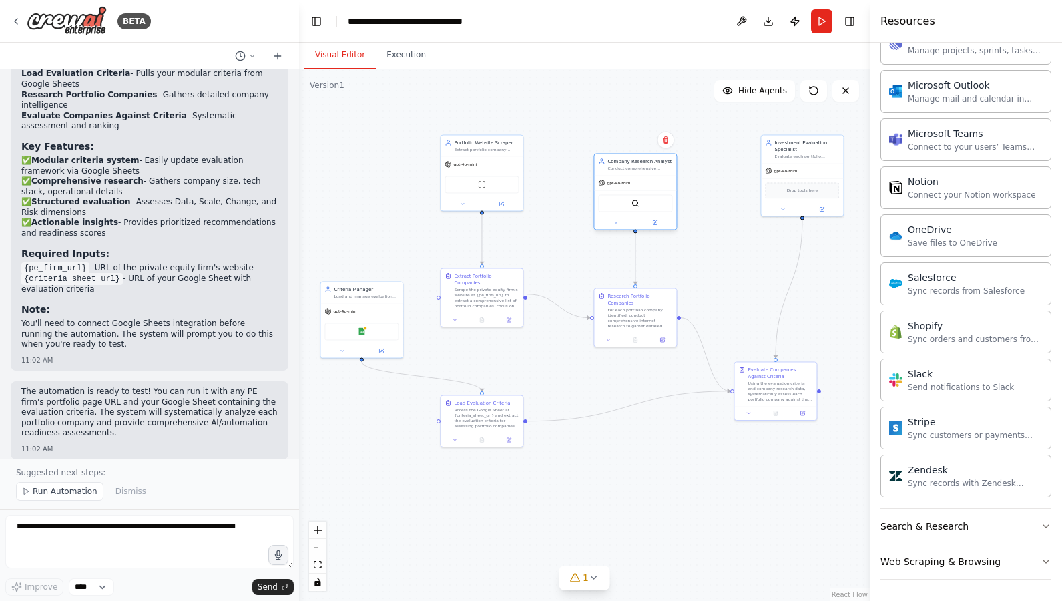
click at [612, 227] on div at bounding box center [635, 222] width 82 height 13
click at [612, 225] on button at bounding box center [616, 222] width 38 height 8
click at [688, 297] on div "OpenAI - gpt-4o-mini" at bounding box center [656, 300] width 105 height 7
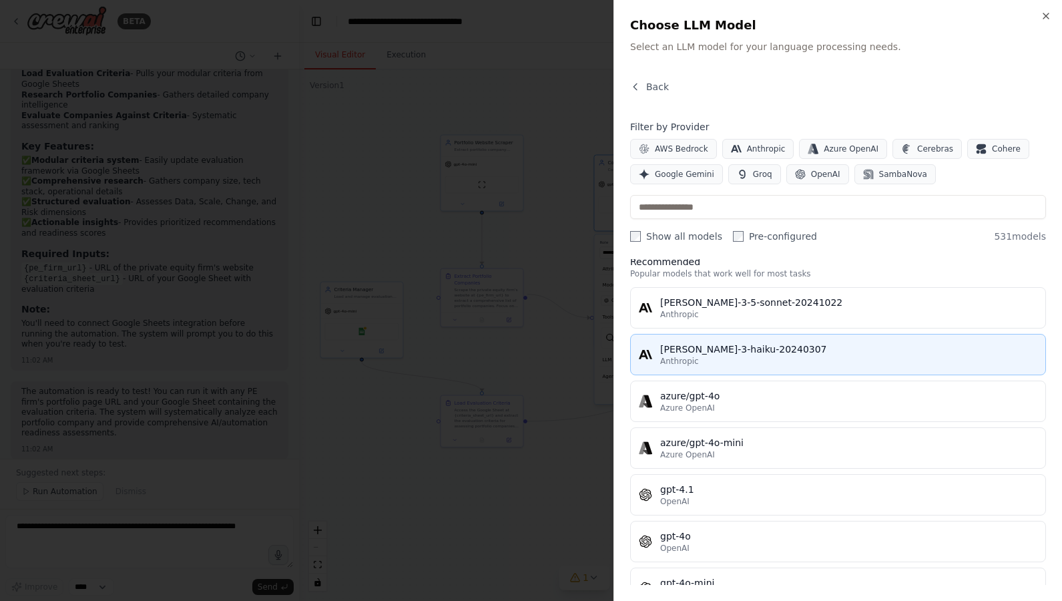
scroll to position [0, 0]
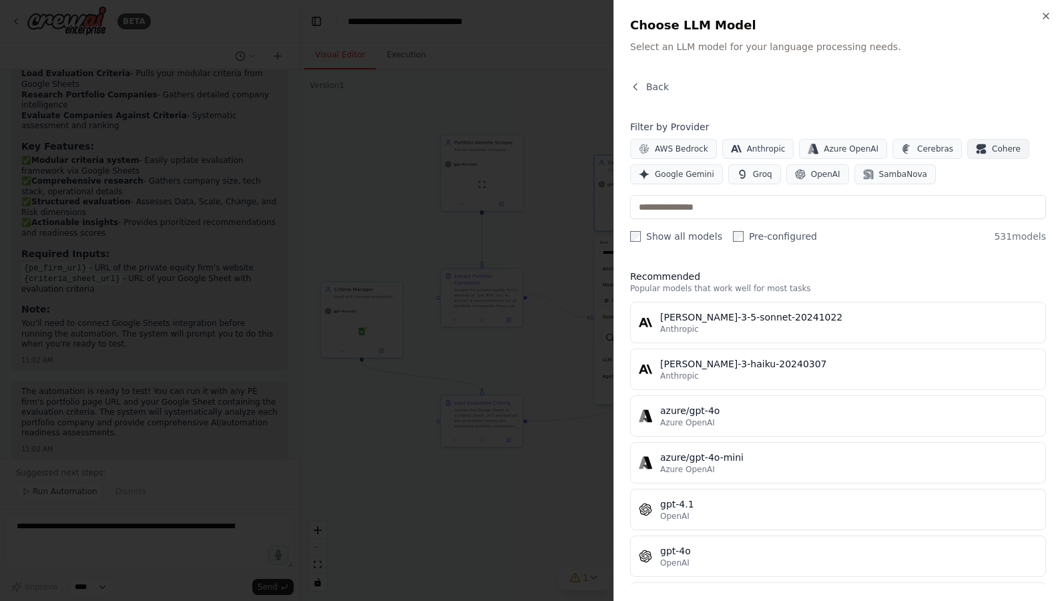
click at [978, 148] on span "Cohere" at bounding box center [1006, 149] width 29 height 11
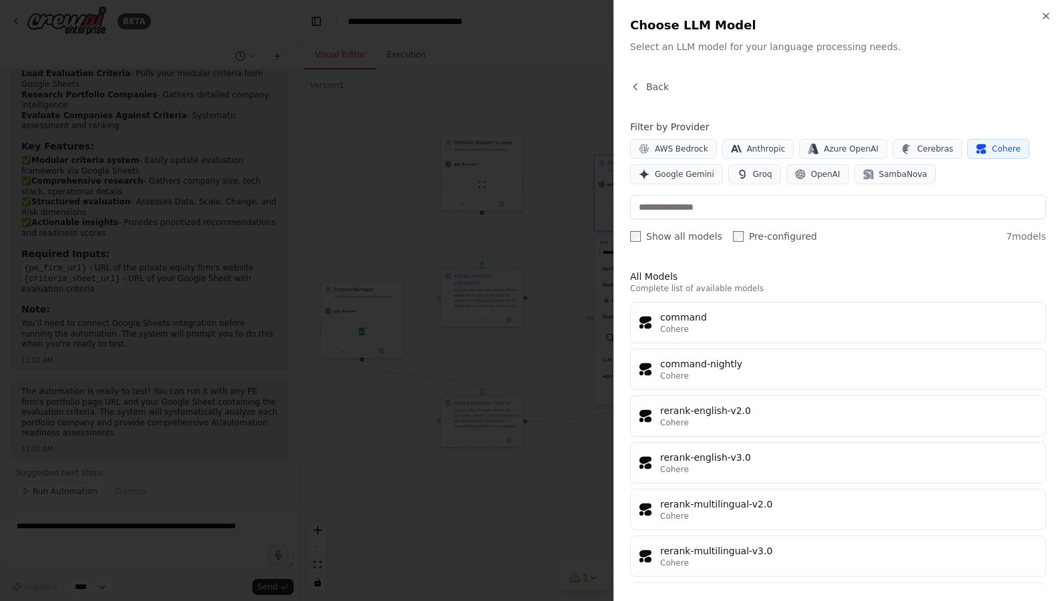
click at [978, 152] on span "Cohere" at bounding box center [1006, 149] width 29 height 11
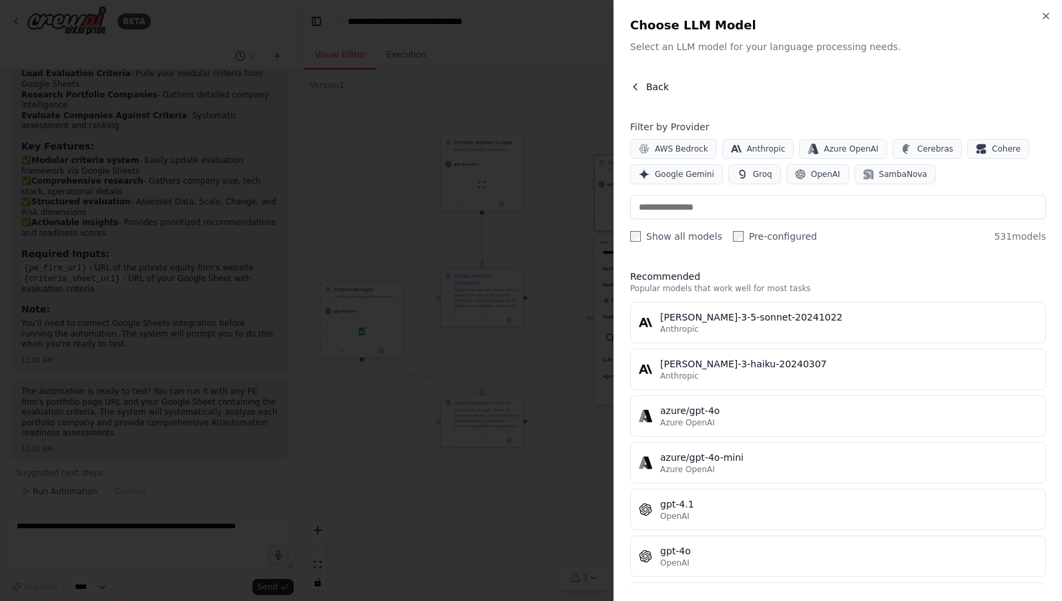
click at [648, 87] on span "Back" at bounding box center [657, 86] width 23 height 13
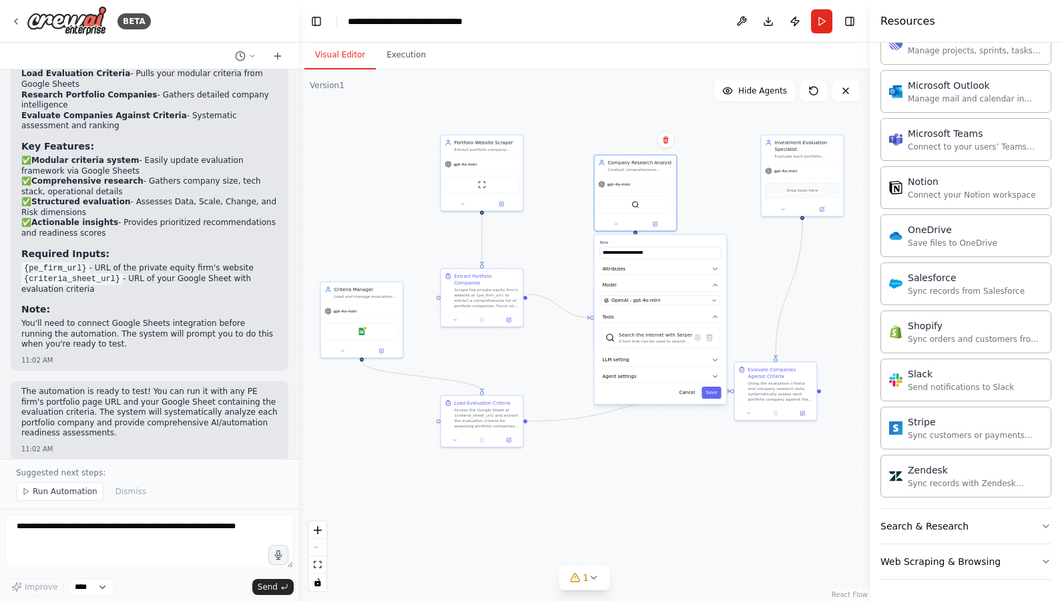
click at [622, 101] on div ".deletable-edge-delete-btn { width: 20px; height: 20px; border: 0px solid #ffff…" at bounding box center [584, 335] width 571 height 532
click at [682, 389] on button "Cancel" at bounding box center [688, 393] width 24 height 12
click at [730, 276] on div ".deletable-edge-delete-btn { width: 20px; height: 20px; border: 0px solid #ffff…" at bounding box center [584, 335] width 571 height 532
click at [614, 52] on div "Visual Editor Execution" at bounding box center [584, 56] width 571 height 27
click at [648, 17] on header "**********" at bounding box center [584, 21] width 571 height 43
